Goal: Navigation & Orientation: Understand site structure

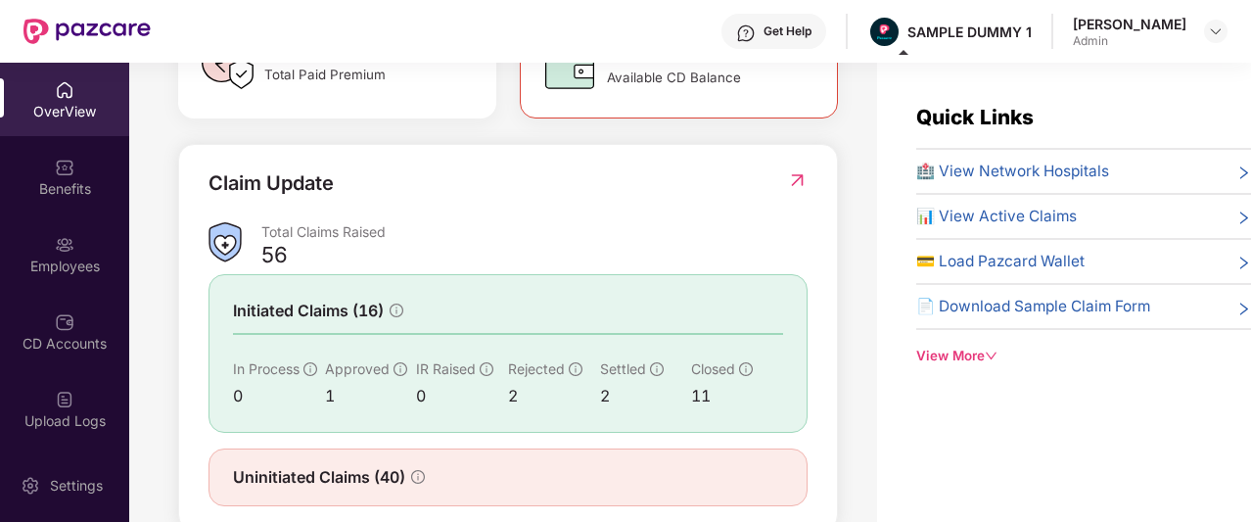
scroll to position [686, 0]
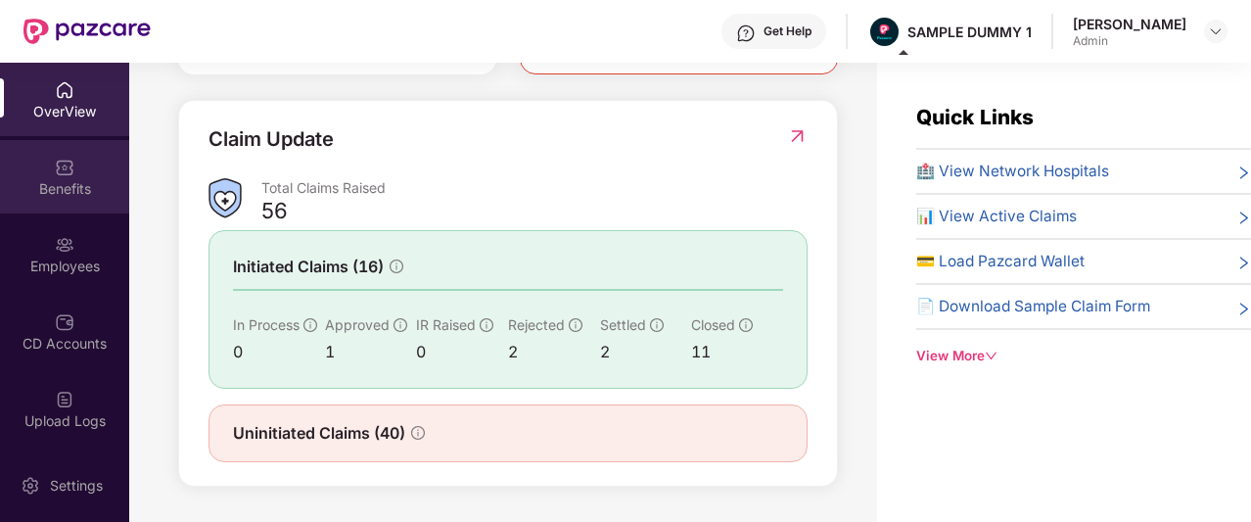
click at [34, 179] on div "Benefits" at bounding box center [64, 189] width 129 height 20
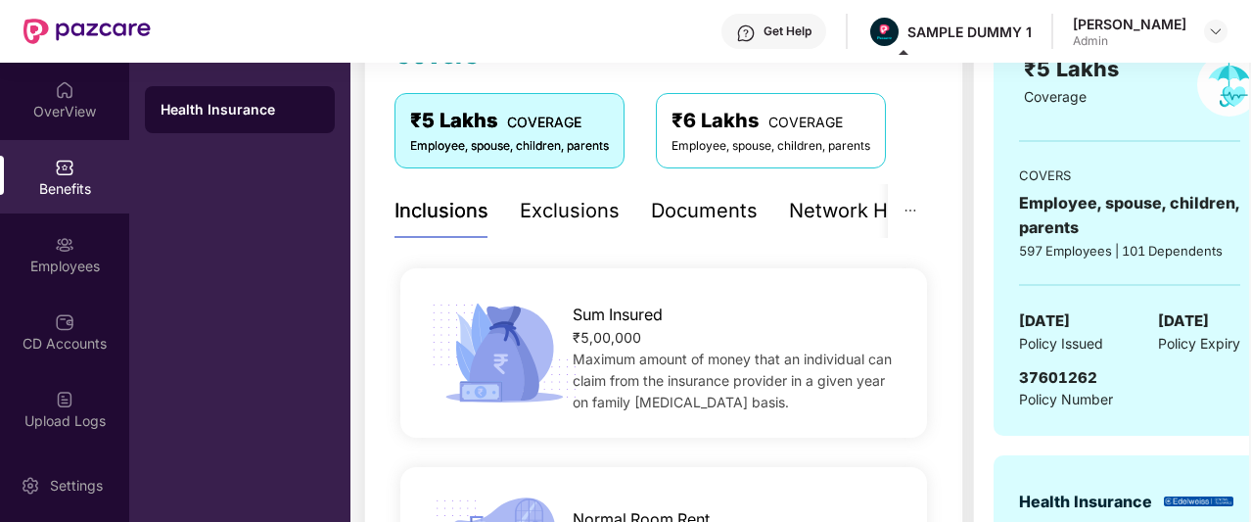
scroll to position [356, 0]
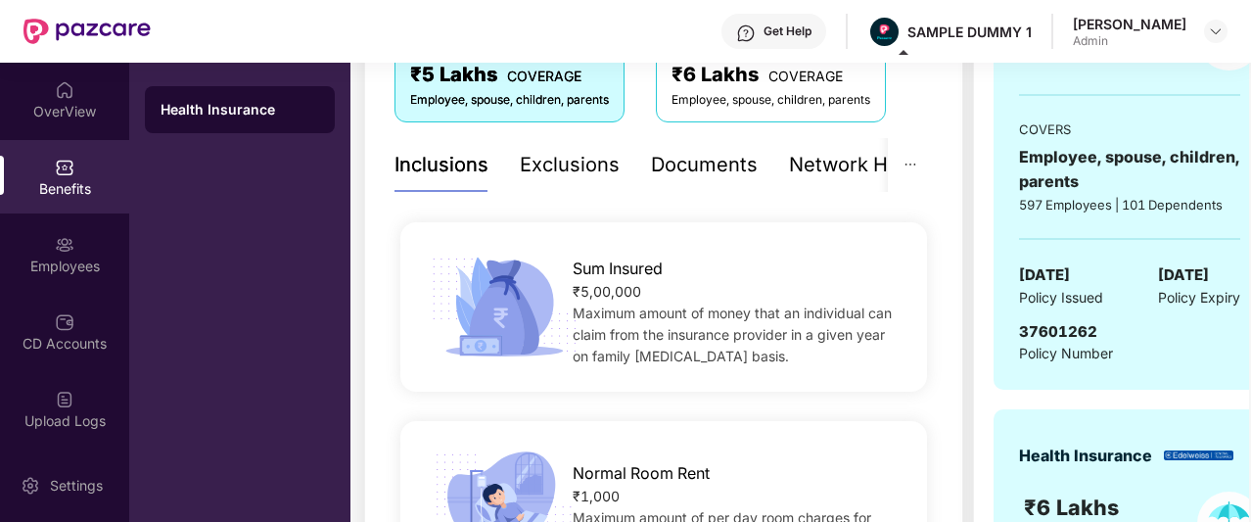
click at [719, 174] on div "Documents" at bounding box center [704, 165] width 107 height 30
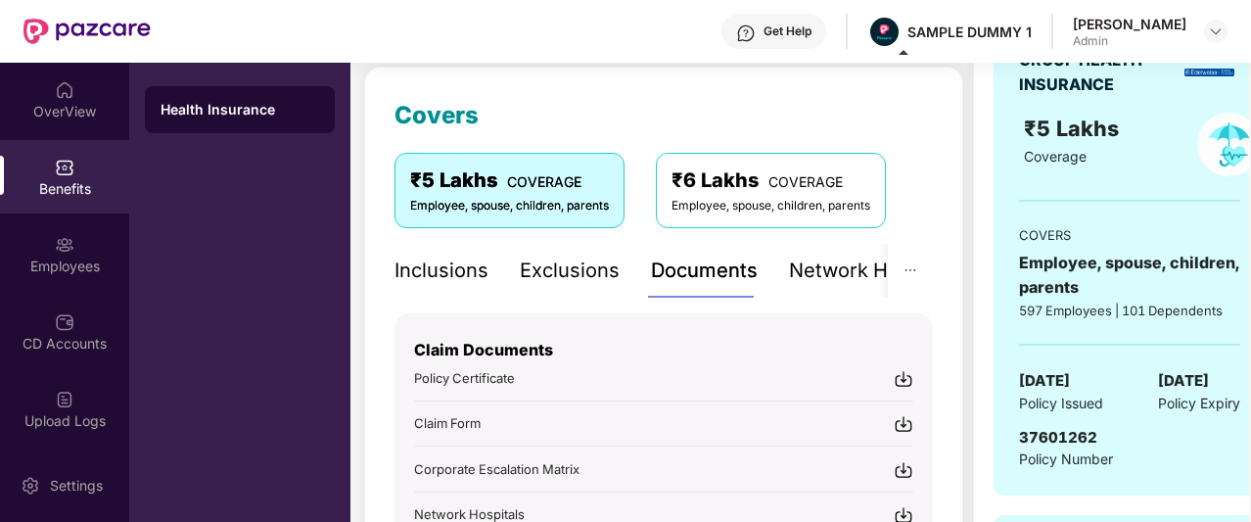
scroll to position [237, 0]
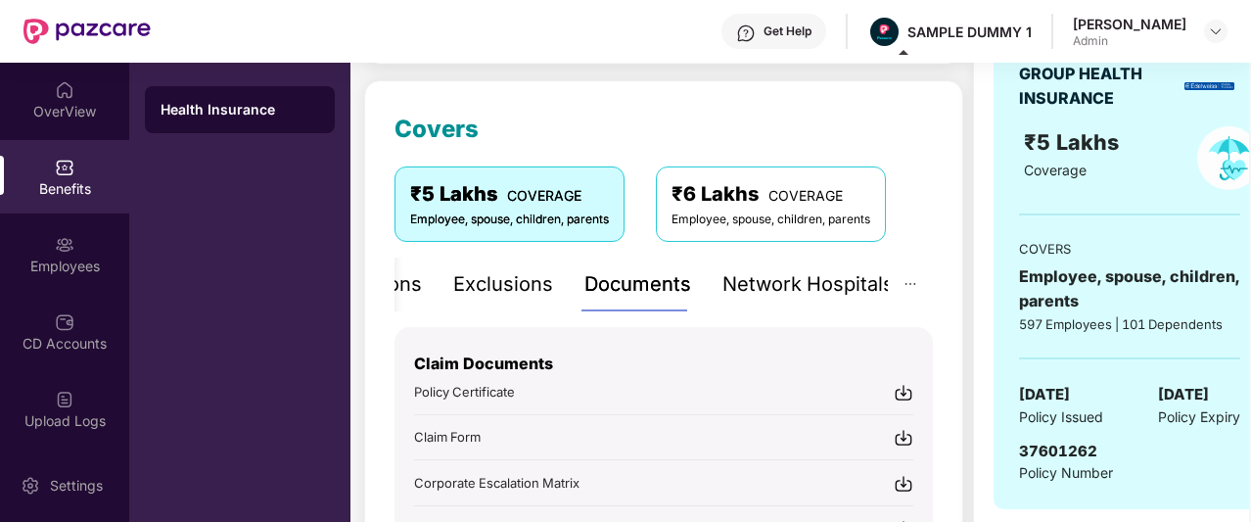
click at [832, 287] on div "Network Hospitals" at bounding box center [808, 284] width 171 height 30
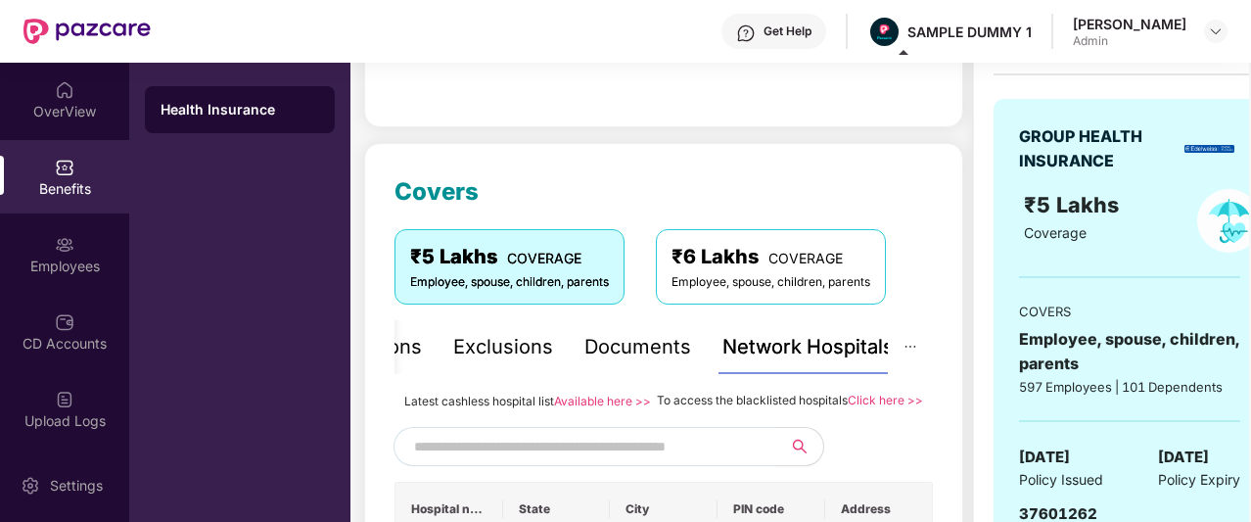
scroll to position [0, 0]
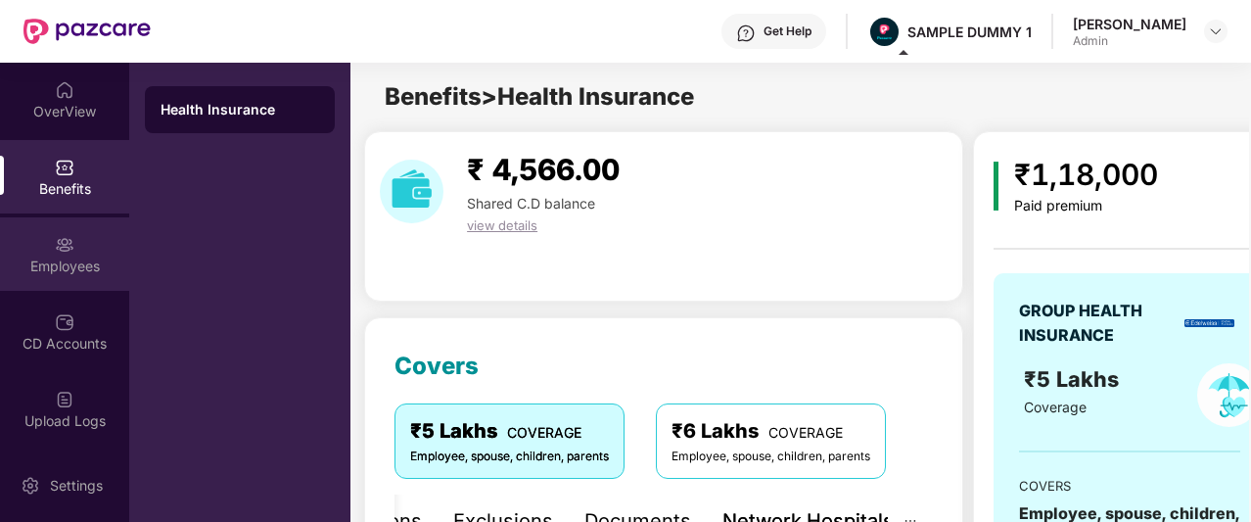
click at [76, 232] on div "Employees" at bounding box center [64, 253] width 129 height 73
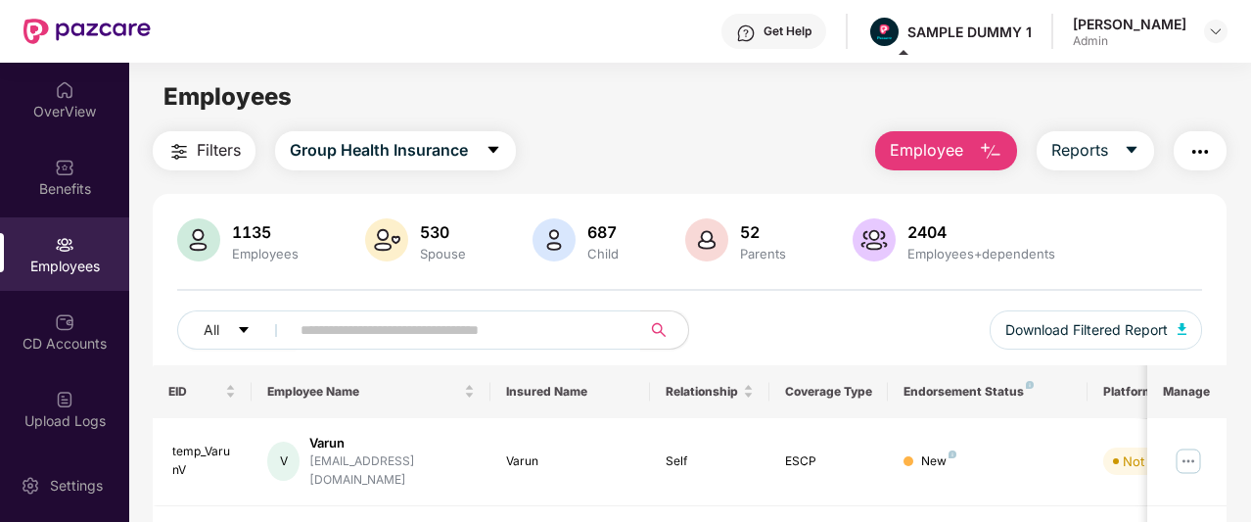
click at [956, 142] on span "Employee" at bounding box center [926, 150] width 73 height 24
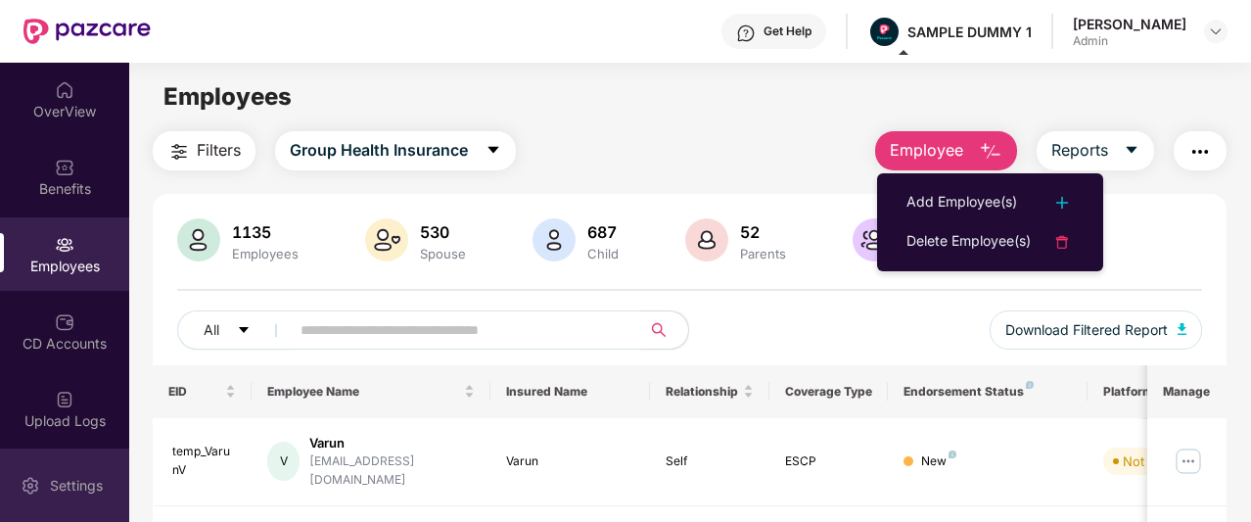
click at [84, 468] on div "Settings" at bounding box center [64, 484] width 129 height 73
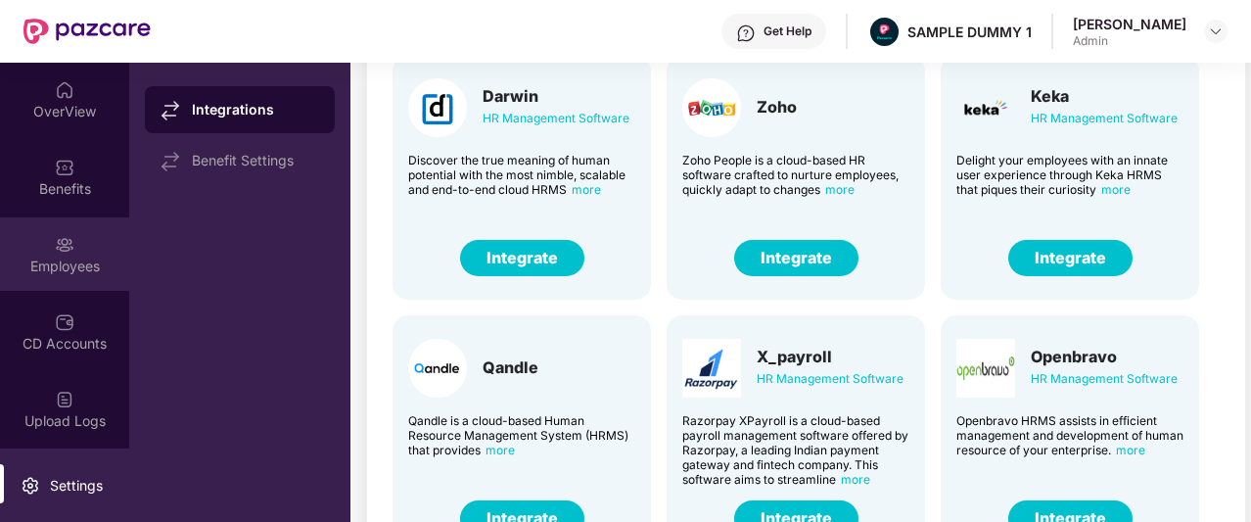
click at [55, 250] on img at bounding box center [65, 245] width 20 height 20
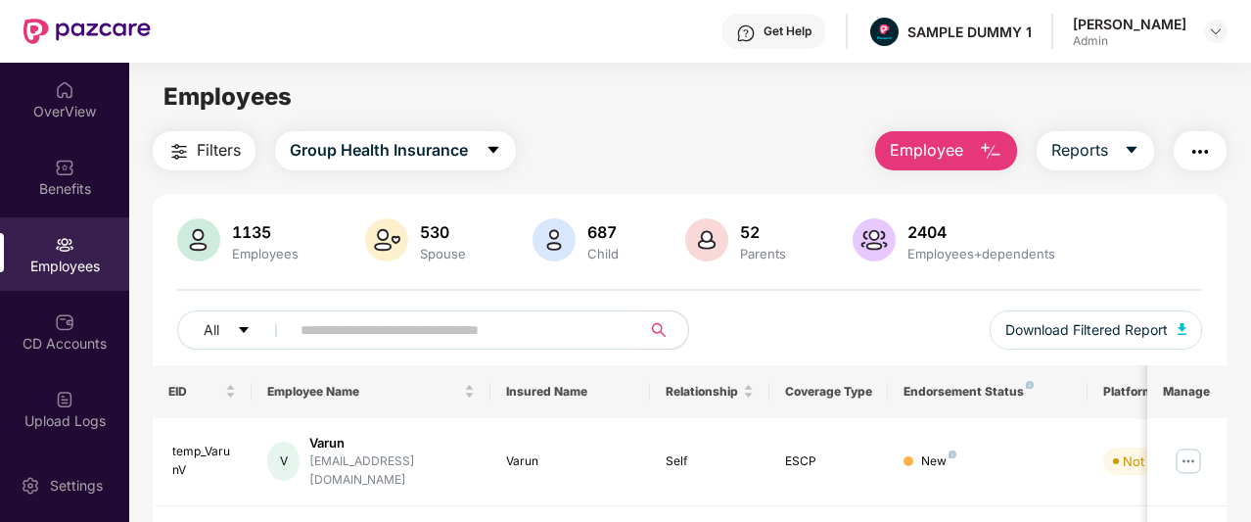
click at [948, 150] on span "Employee" at bounding box center [926, 150] width 73 height 24
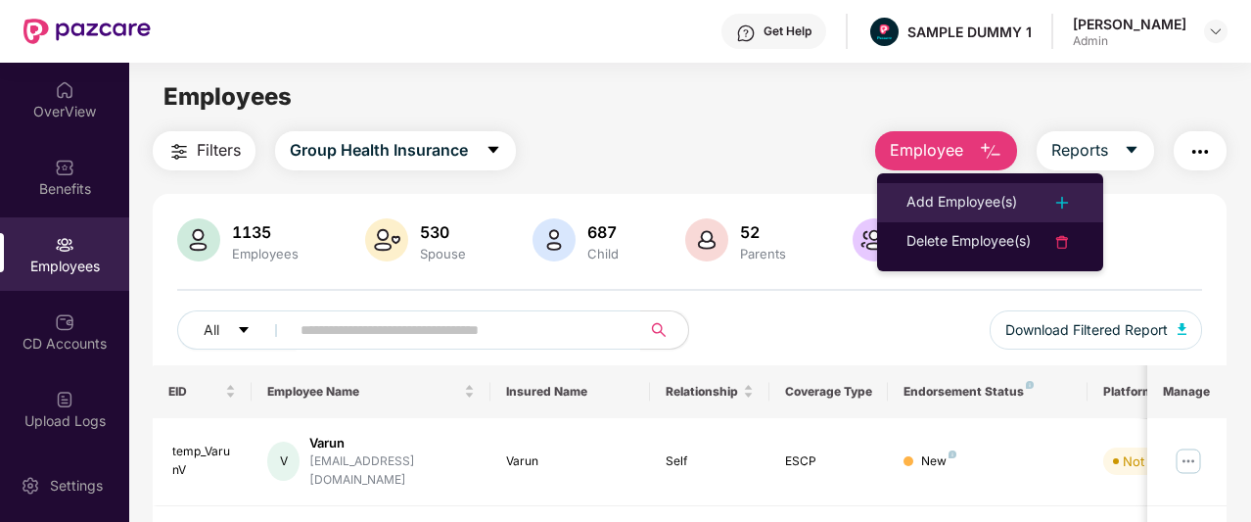
click at [954, 207] on div "Add Employee(s)" at bounding box center [962, 202] width 111 height 23
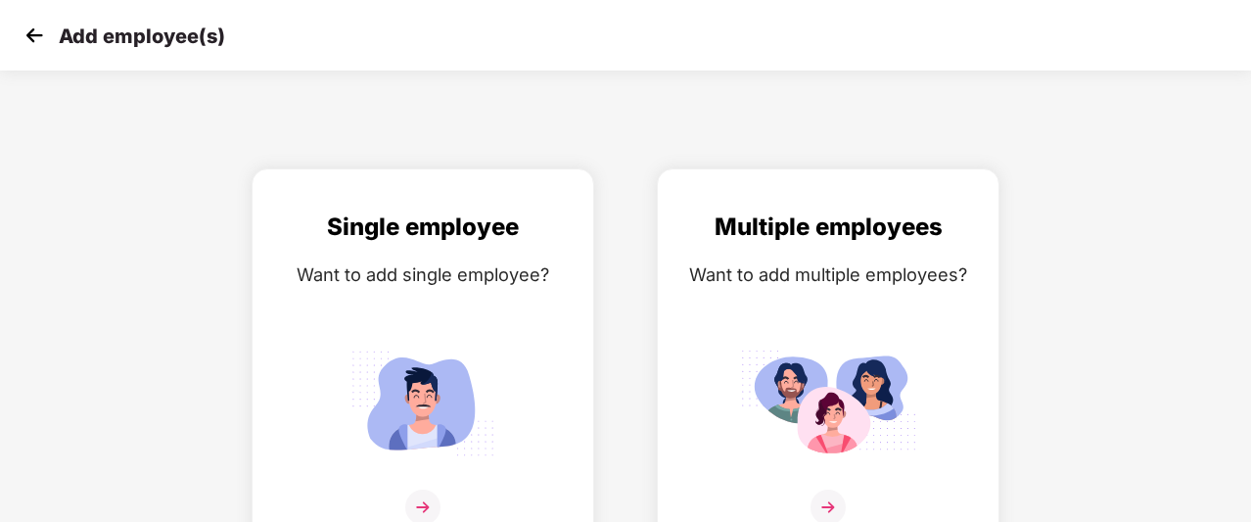
scroll to position [31, 0]
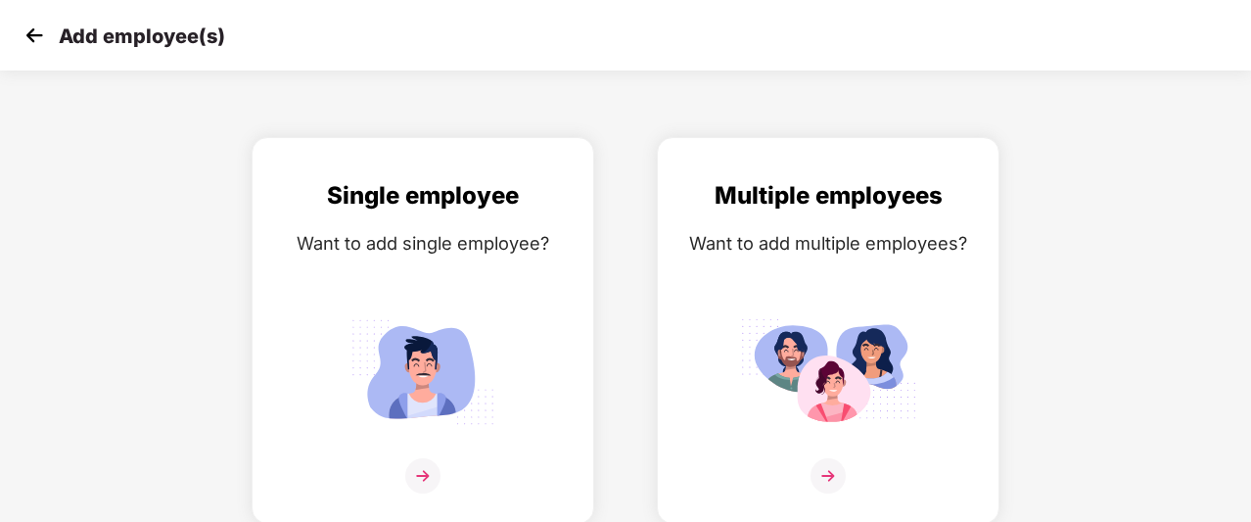
click at [43, 44] on img at bounding box center [34, 35] width 29 height 29
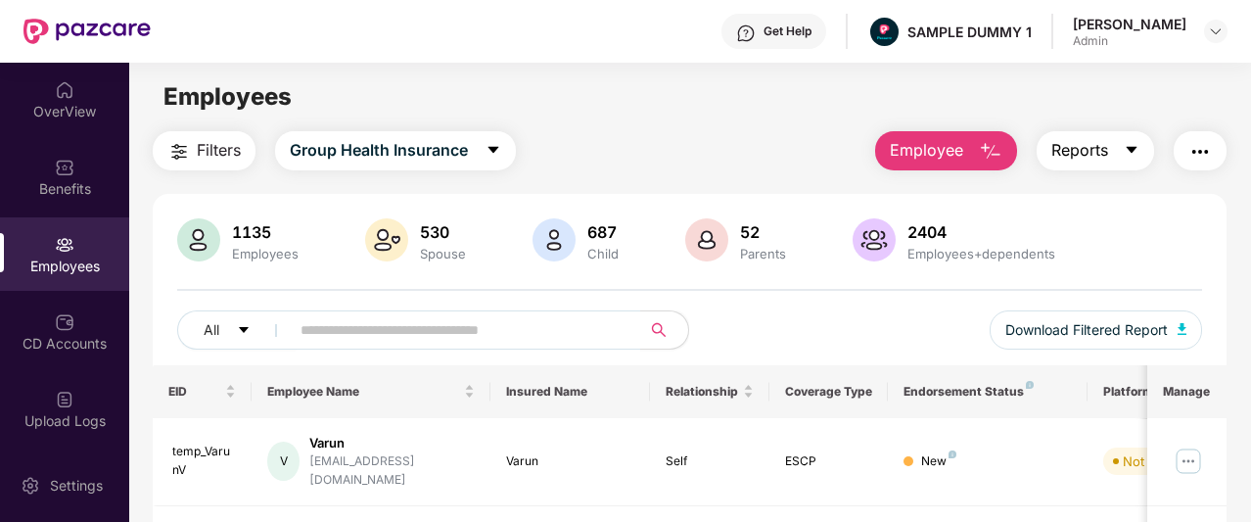
click at [1099, 152] on span "Reports" at bounding box center [1080, 150] width 57 height 24
click at [652, 118] on main "Employees Filters Group Health Insurance Employee Reports 1135 Employees 530 Sp…" at bounding box center [689, 324] width 1121 height 522
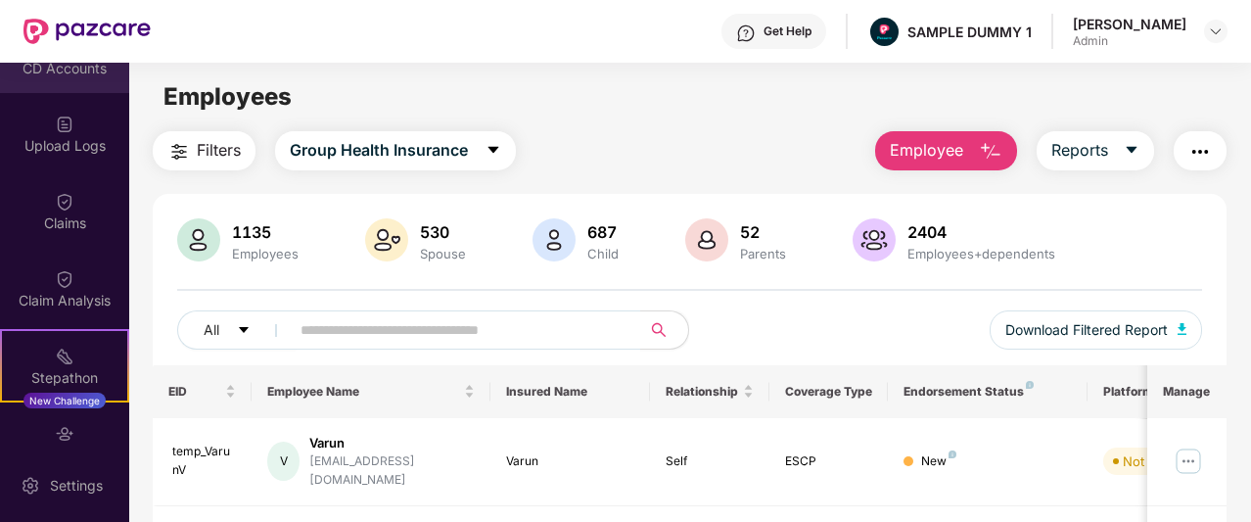
scroll to position [354, 0]
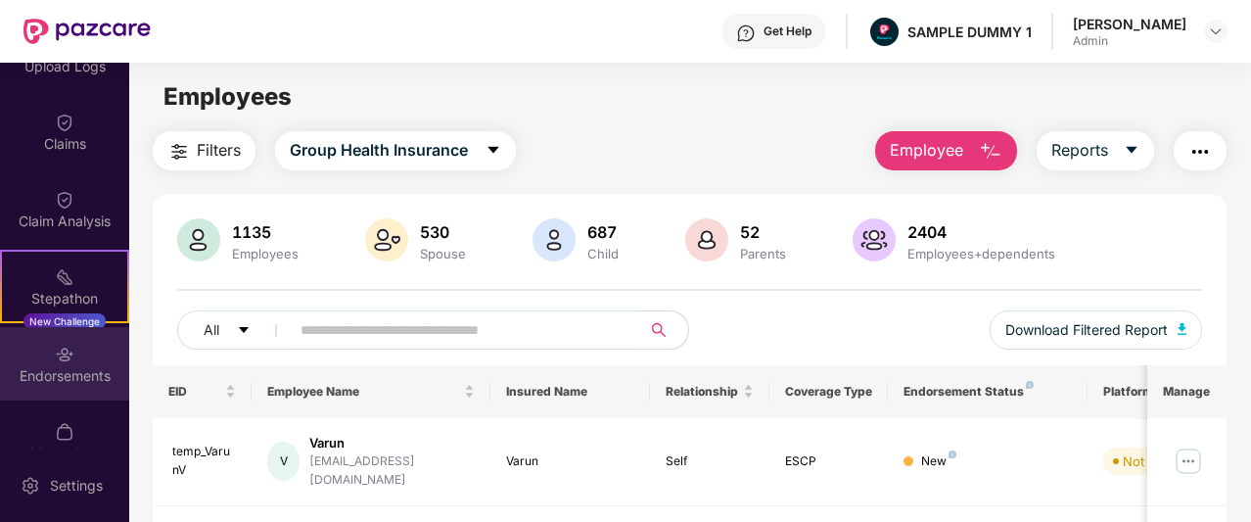
click at [78, 363] on div "Endorsements" at bounding box center [64, 363] width 129 height 73
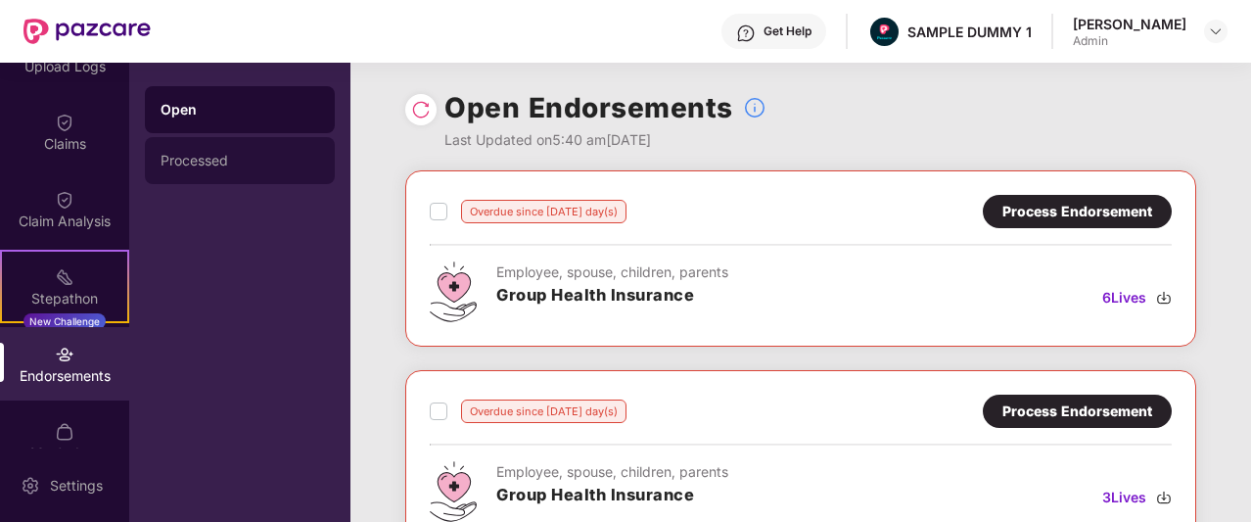
click at [268, 158] on div "Processed" at bounding box center [240, 161] width 159 height 16
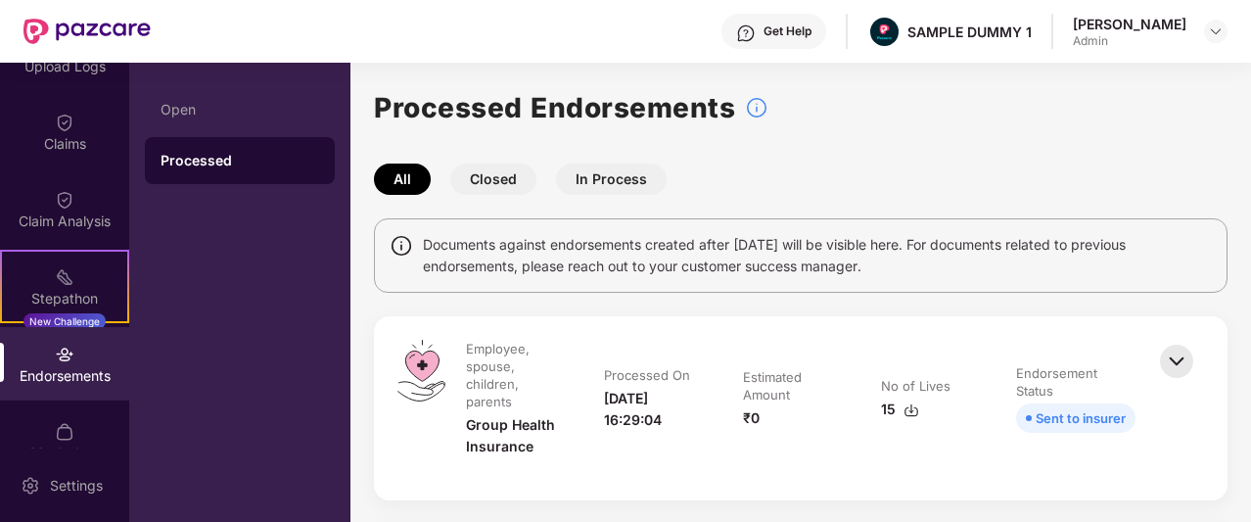
click at [493, 184] on button "Closed" at bounding box center [493, 179] width 86 height 31
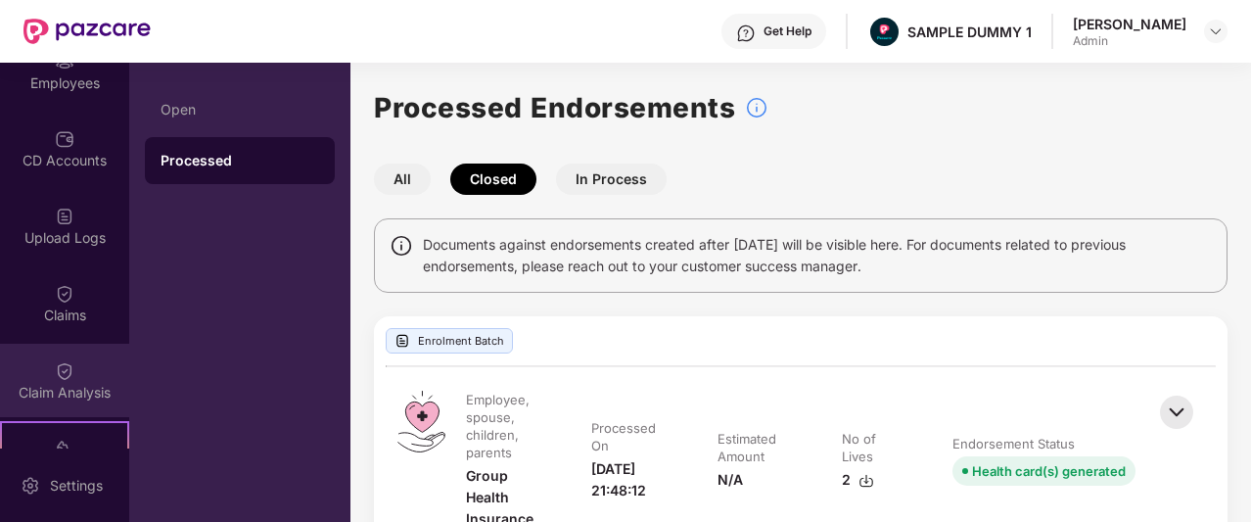
scroll to position [182, 0]
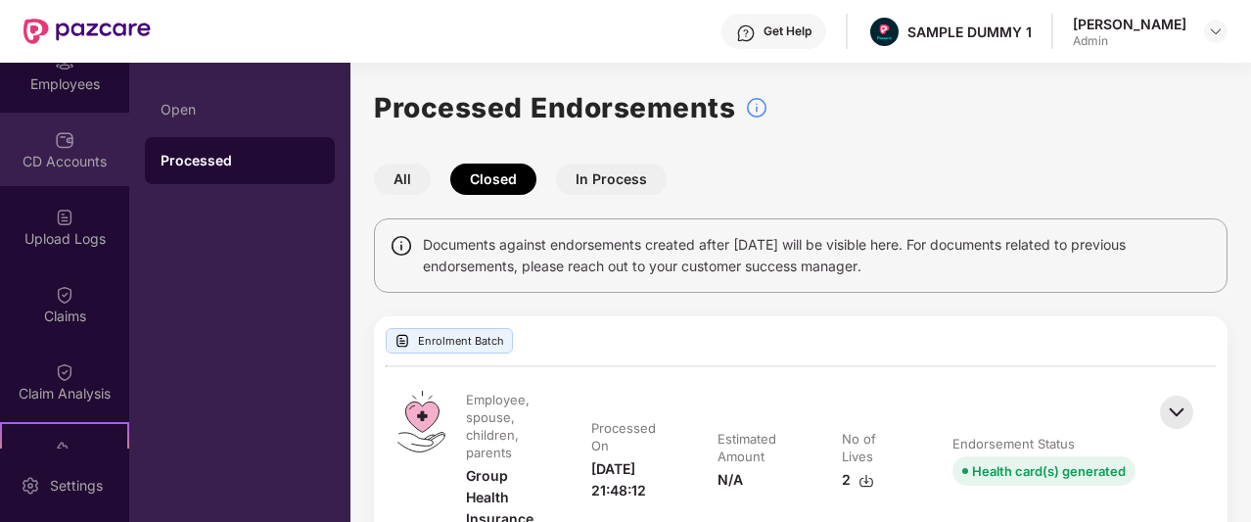
click at [66, 169] on div "CD Accounts" at bounding box center [64, 162] width 129 height 20
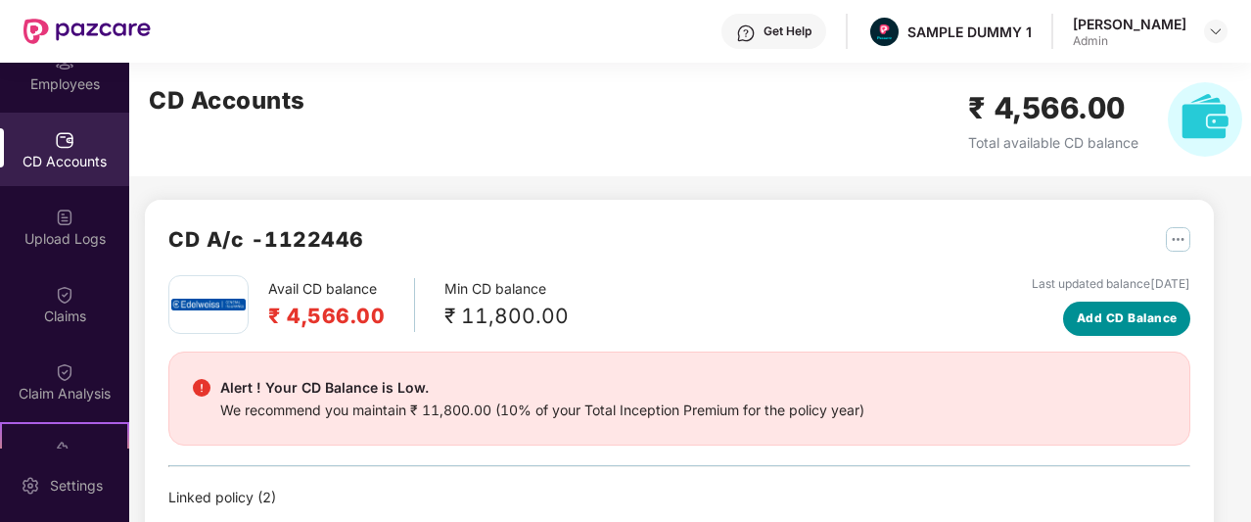
click at [1102, 312] on span "Add CD Balance" at bounding box center [1127, 318] width 101 height 19
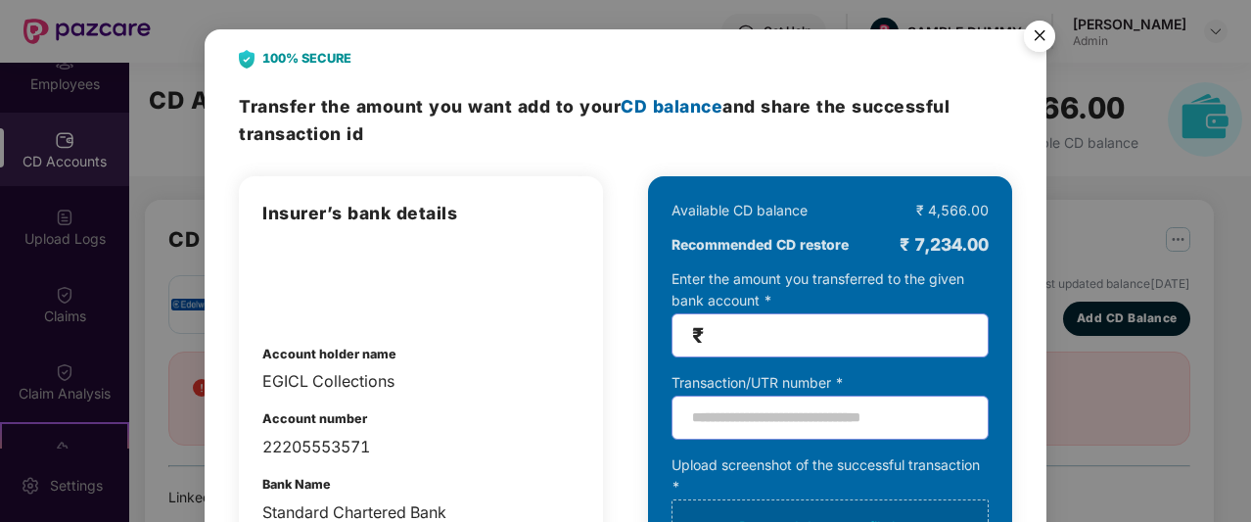
click at [1038, 32] on img "Close" at bounding box center [1039, 39] width 55 height 55
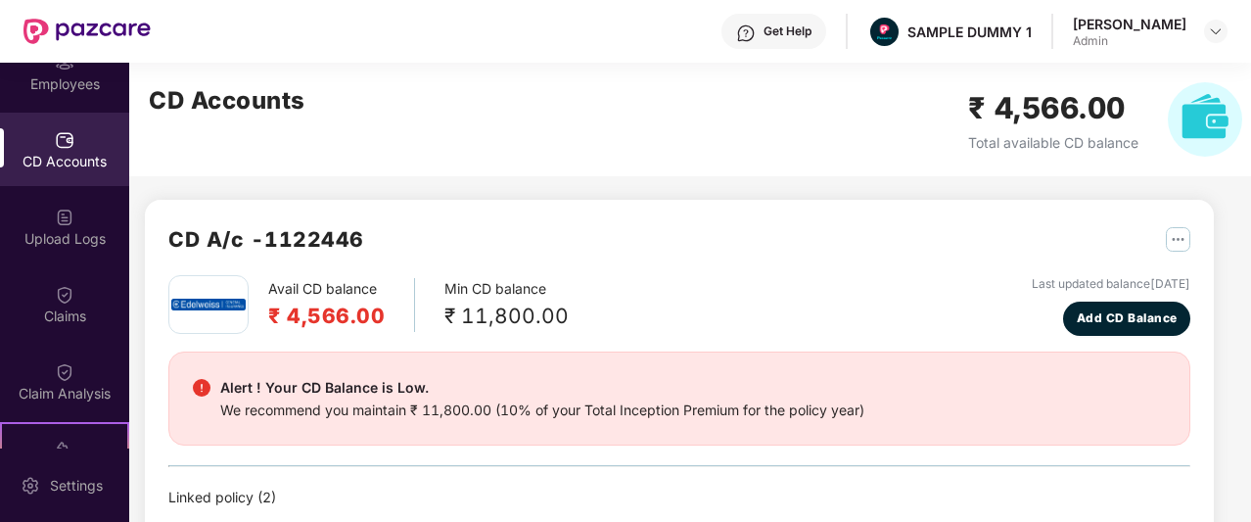
click at [503, 410] on div "We recommend you maintain ₹ 11,800.00 (10% of your Total Inception Premium for …" at bounding box center [542, 410] width 644 height 22
click at [691, 179] on div "CD A/c - 1122446 Avail CD balance ₹ 4,566.00 Min CD balance ₹ 11,800.00 Last up…" at bounding box center [671, 349] width 1085 height 573
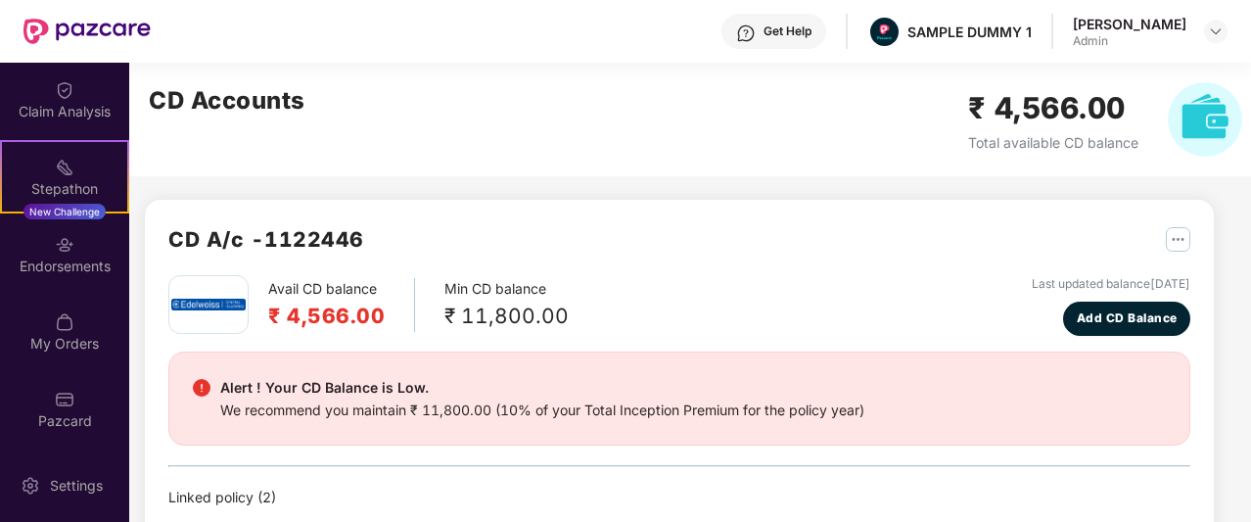
scroll to position [464, 0]
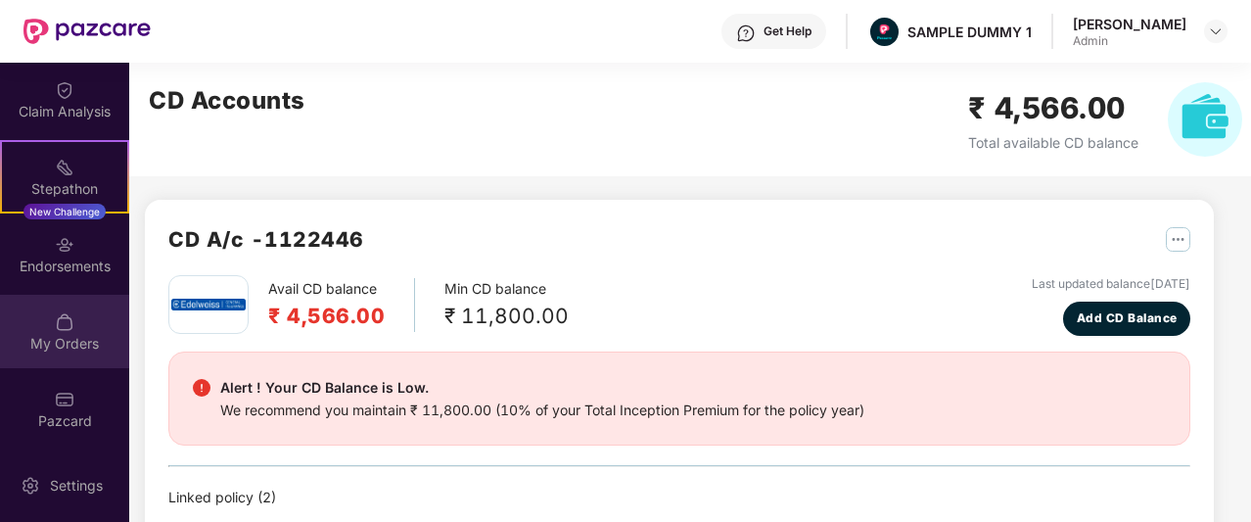
click at [69, 317] on img at bounding box center [65, 322] width 20 height 20
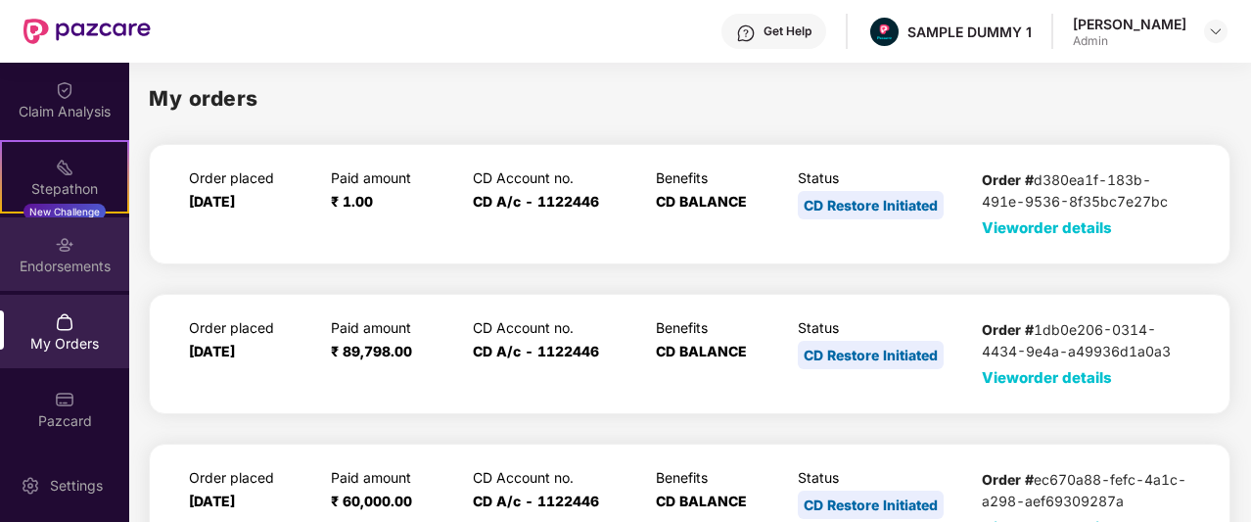
scroll to position [294, 0]
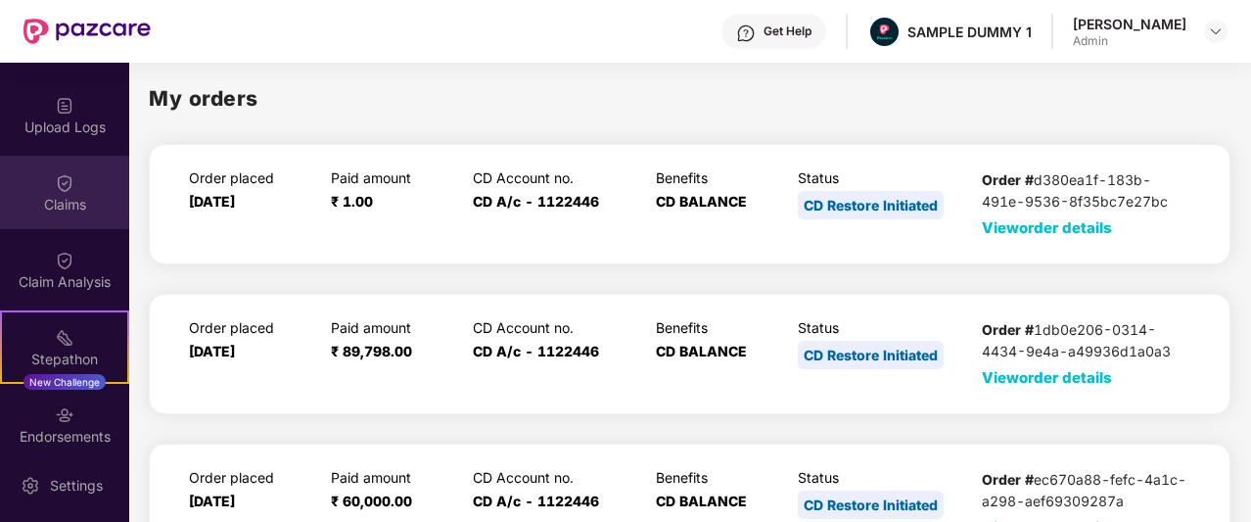
click at [51, 215] on div "Claims" at bounding box center [64, 192] width 129 height 73
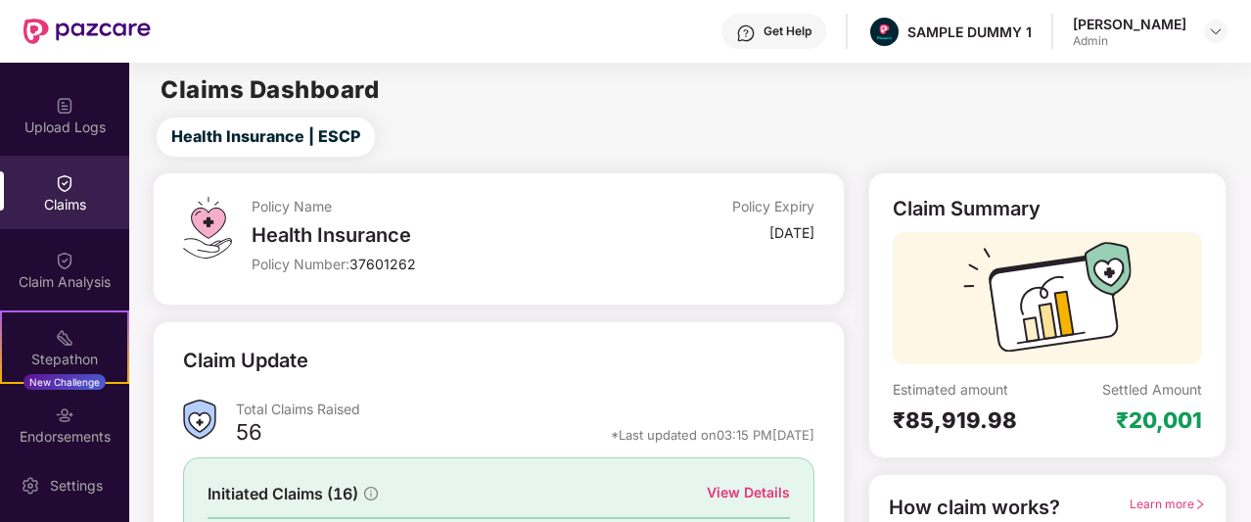
scroll to position [243, 0]
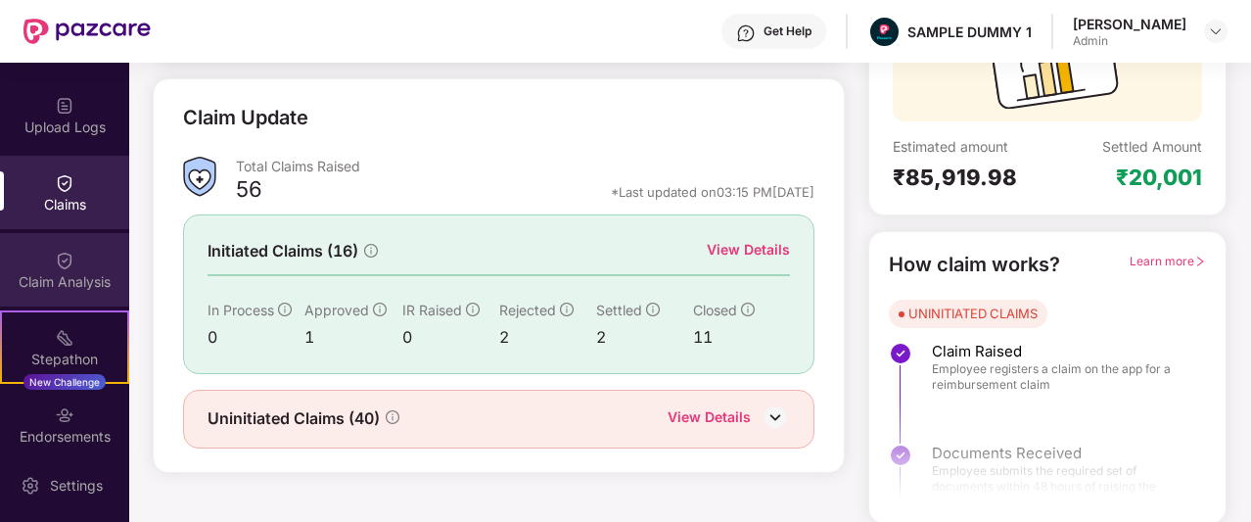
click at [84, 263] on div "Claim Analysis" at bounding box center [64, 269] width 129 height 73
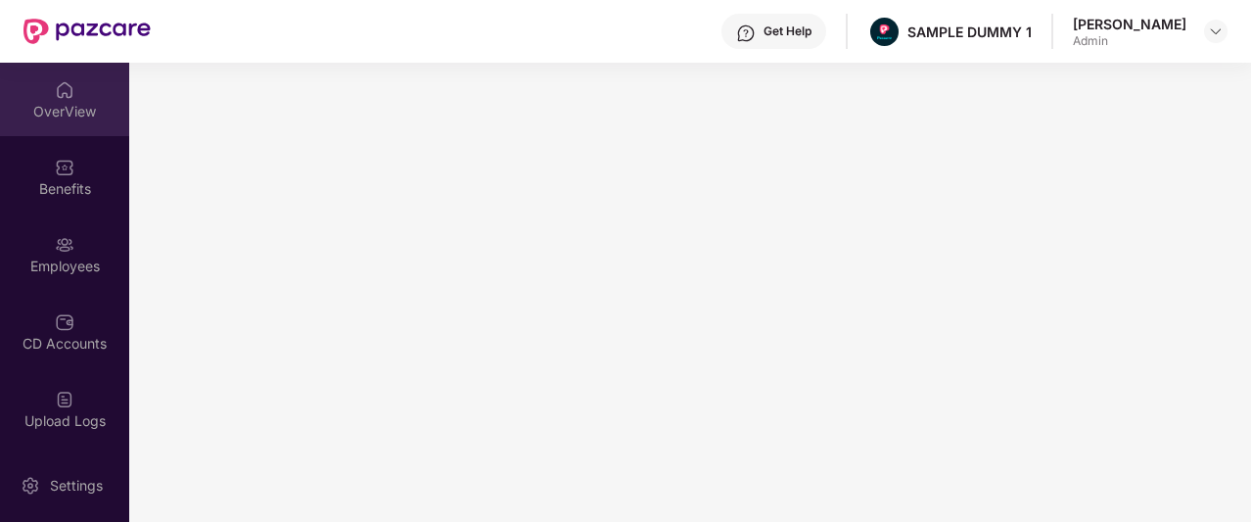
click at [71, 99] on div "OverView" at bounding box center [64, 99] width 129 height 73
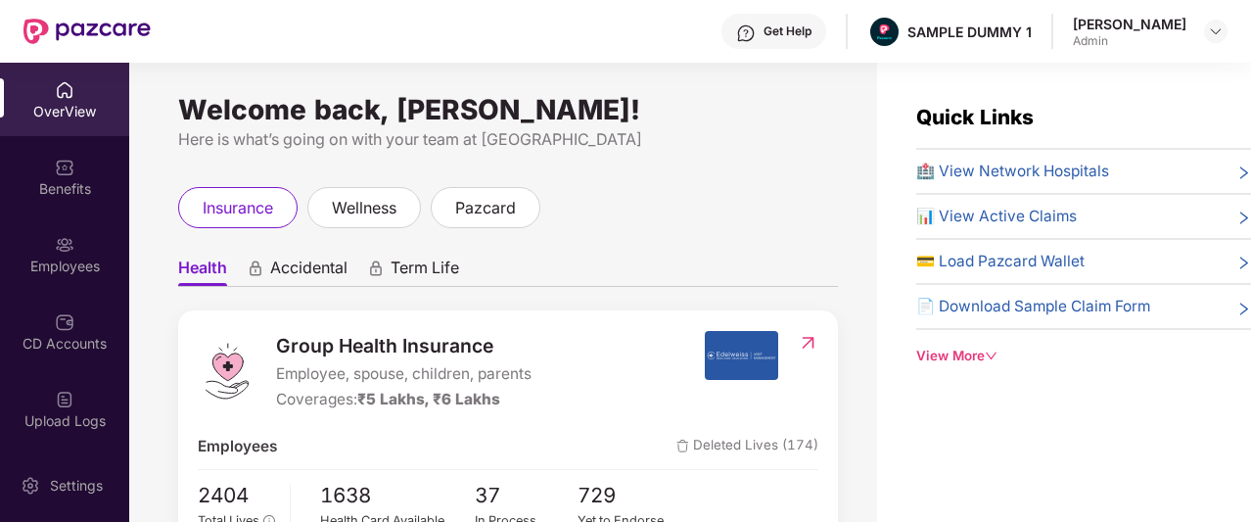
click at [826, 40] on div "Get Help" at bounding box center [774, 31] width 105 height 35
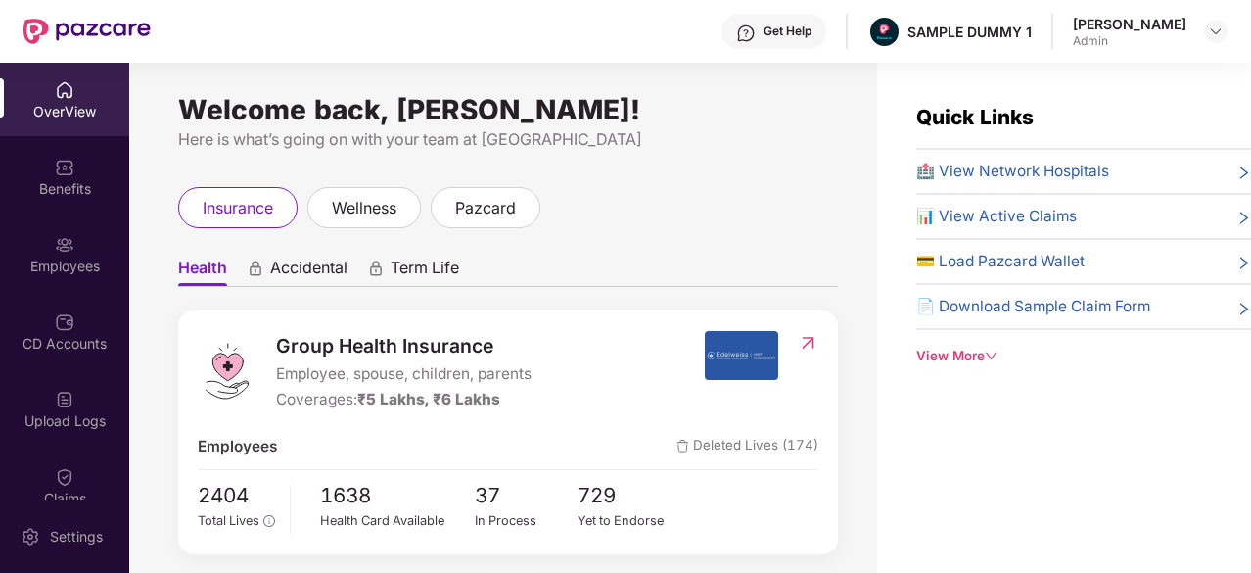
click at [435, 42] on div "Get Help SAMPLE DUMMY 1 Rahul Krishna Admin" at bounding box center [689, 31] width 1077 height 63
